Goal: Book appointment/travel/reservation

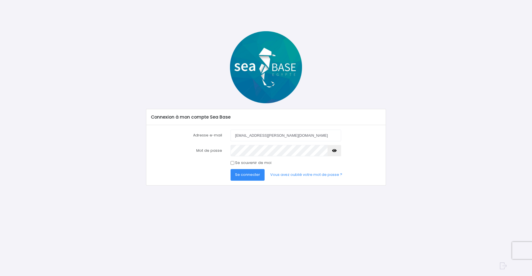
click at [242, 176] on span "Se connecter" at bounding box center [247, 174] width 25 height 5
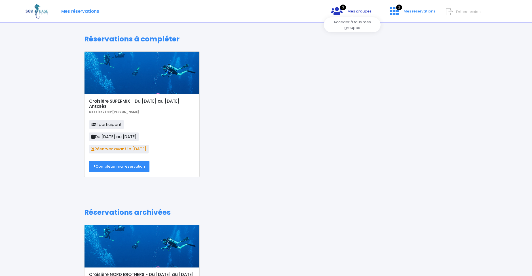
click at [355, 14] on link "3 Mes groupes" at bounding box center [351, 12] width 49 height 5
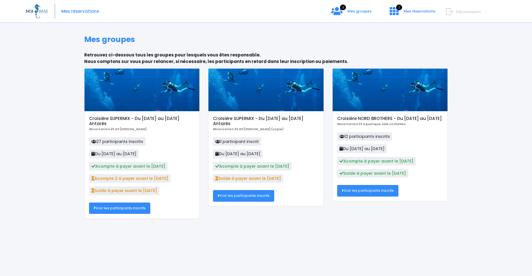
click at [114, 209] on link "Voir les participants inscrits" at bounding box center [119, 207] width 61 height 11
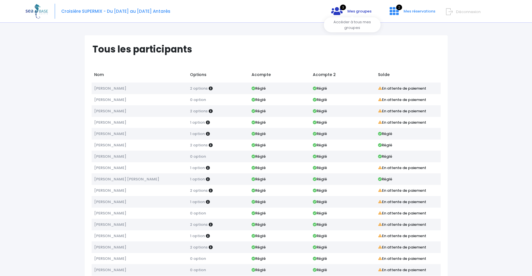
click at [355, 13] on span "Mes groupes" at bounding box center [359, 11] width 24 height 5
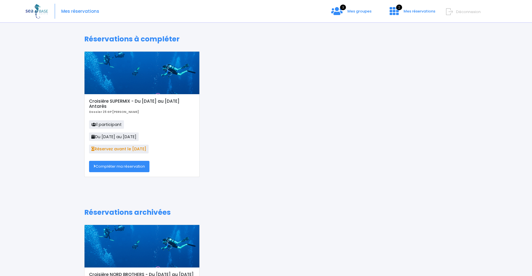
click at [116, 167] on link "Compléter ma réservation" at bounding box center [119, 166] width 60 height 11
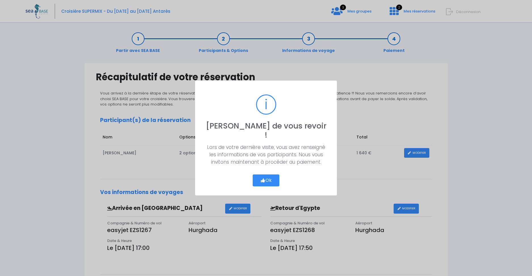
click at [261, 180] on icon "button" at bounding box center [262, 180] width 5 height 0
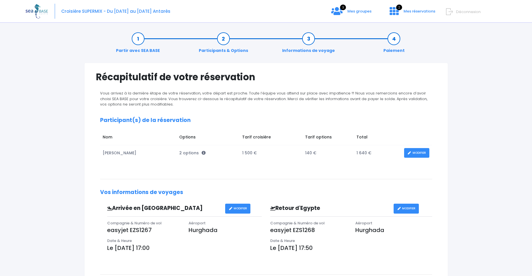
click at [221, 51] on link "Participants & Options" at bounding box center [223, 45] width 55 height 18
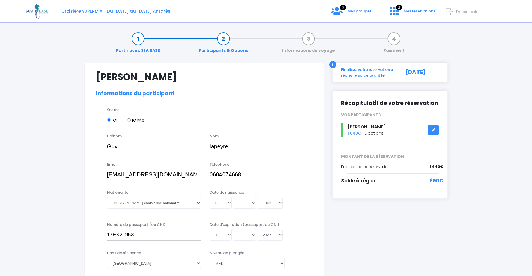
select select "MF1"
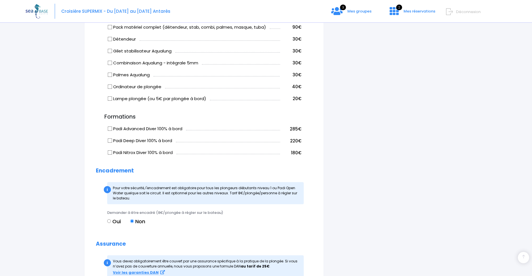
scroll to position [340, 0]
